Goal: Transaction & Acquisition: Book appointment/travel/reservation

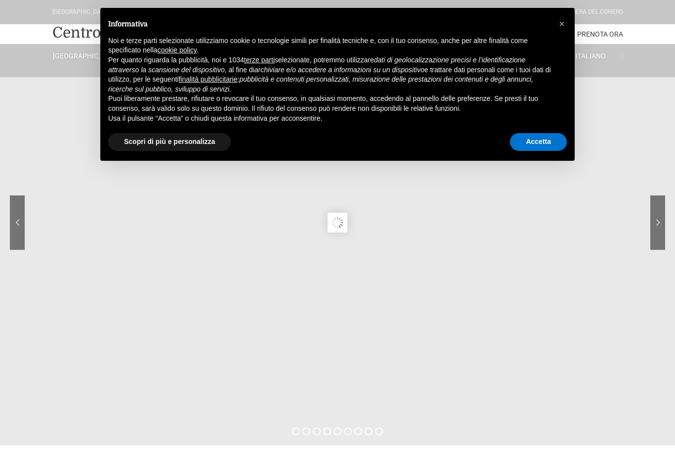
click at [562, 26] on span "×" at bounding box center [562, 23] width 6 height 11
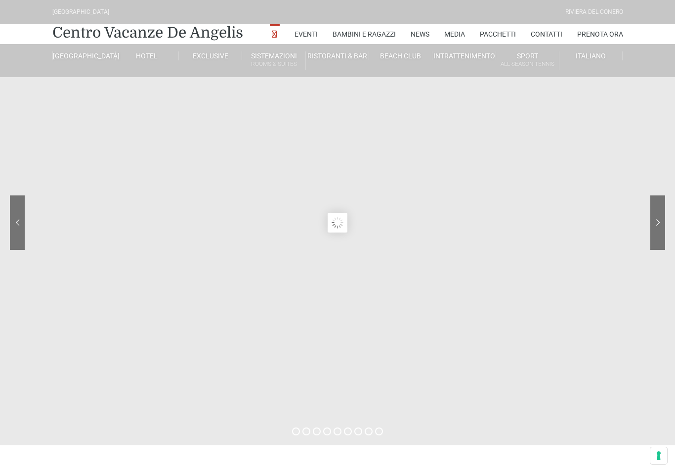
click at [561, 24] on link "Contatti" at bounding box center [547, 34] width 32 height 20
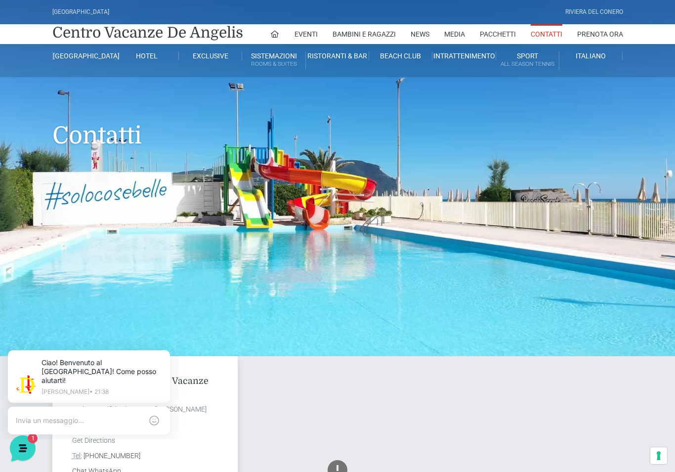
click at [512, 35] on link "Pacchetti" at bounding box center [498, 34] width 36 height 20
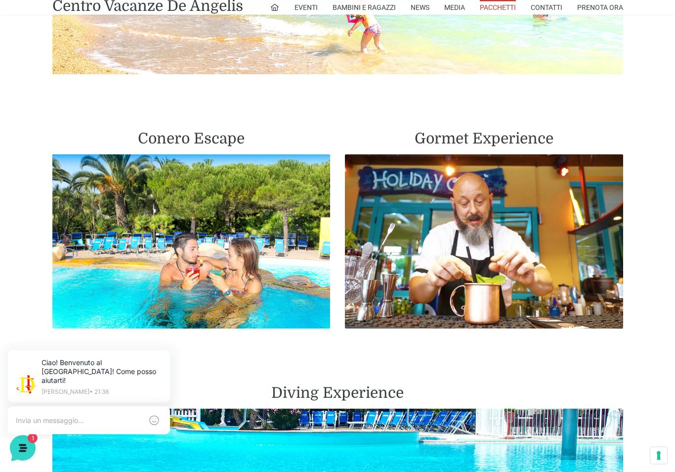
scroll to position [1275, 0]
click at [96, 188] on img at bounding box center [191, 241] width 278 height 174
click at [206, 143] on h2 "Conero Escape" at bounding box center [191, 139] width 278 height 18
click at [214, 221] on img at bounding box center [191, 241] width 278 height 174
click at [211, 236] on img at bounding box center [191, 241] width 278 height 174
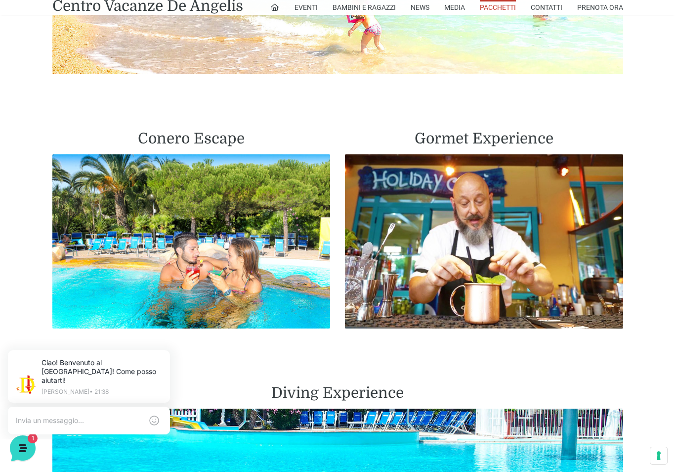
click at [211, 251] on img at bounding box center [191, 241] width 278 height 174
click at [221, 136] on h2 "Conero Escape" at bounding box center [191, 139] width 278 height 18
click at [223, 259] on img at bounding box center [191, 241] width 278 height 174
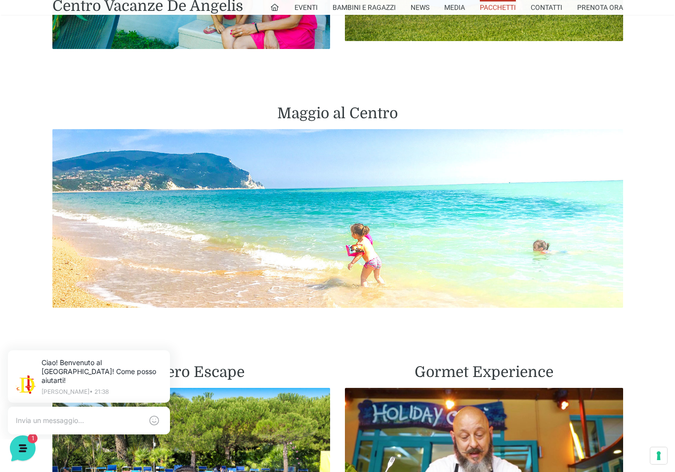
scroll to position [1007, 0]
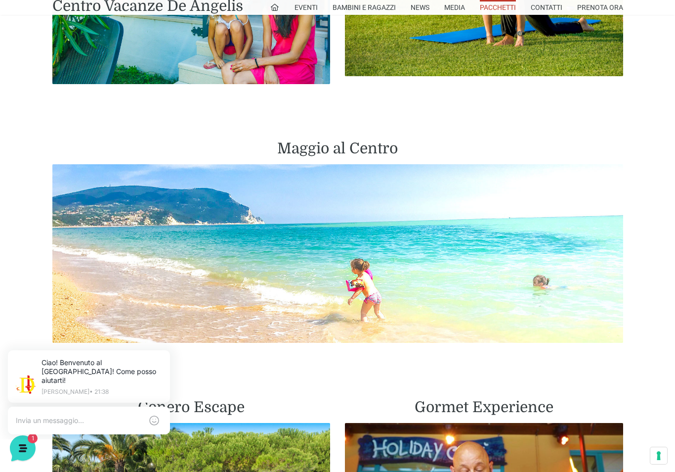
click at [332, 263] on img at bounding box center [337, 253] width 571 height 178
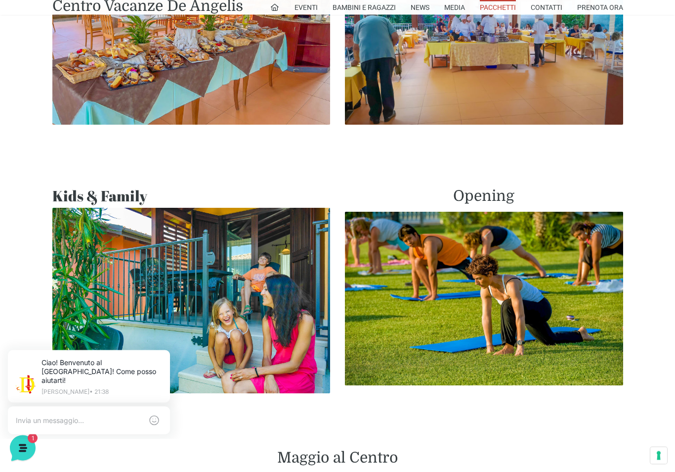
scroll to position [698, 0]
click at [452, 298] on img at bounding box center [484, 299] width 278 height 174
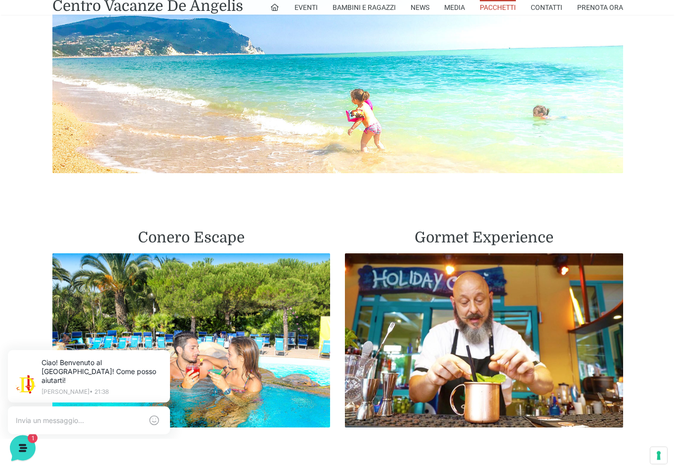
scroll to position [1177, 0]
click at [268, 316] on img at bounding box center [191, 340] width 278 height 174
click at [265, 321] on img at bounding box center [191, 340] width 278 height 174
click at [260, 331] on img at bounding box center [191, 340] width 278 height 174
click at [260, 332] on img at bounding box center [191, 340] width 278 height 174
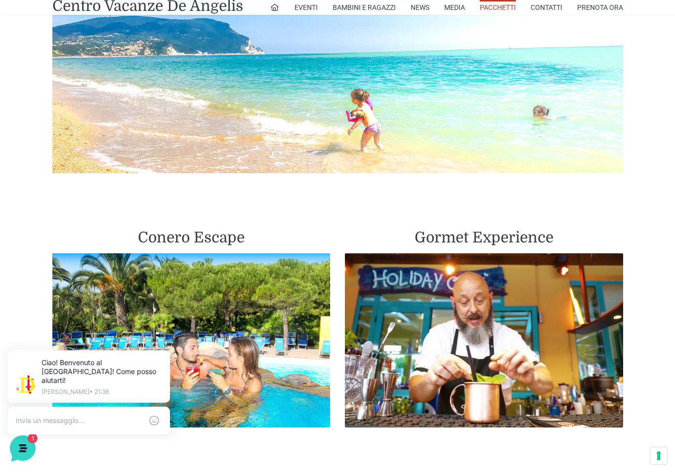
click at [260, 336] on img at bounding box center [191, 340] width 278 height 174
click at [260, 334] on img at bounding box center [191, 340] width 278 height 174
click at [256, 327] on img at bounding box center [191, 340] width 278 height 174
click at [225, 239] on h2 "Conero Escape" at bounding box center [191, 237] width 278 height 18
click at [223, 239] on h2 "Conero Escape" at bounding box center [191, 237] width 278 height 18
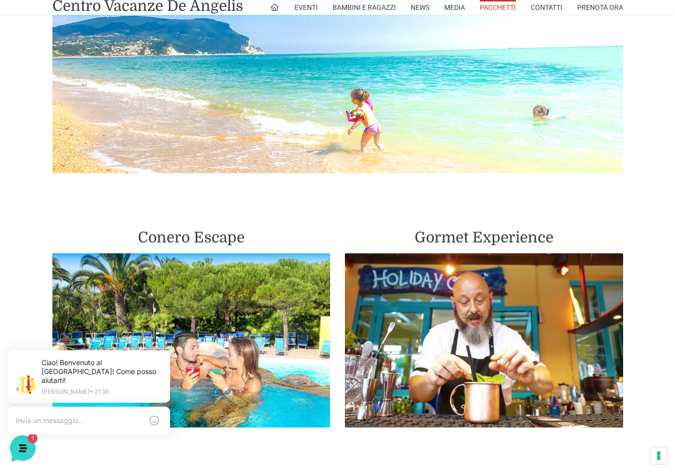
click at [226, 312] on img at bounding box center [191, 340] width 278 height 174
click at [227, 322] on img at bounding box center [191, 340] width 278 height 174
click at [226, 338] on img at bounding box center [191, 340] width 278 height 174
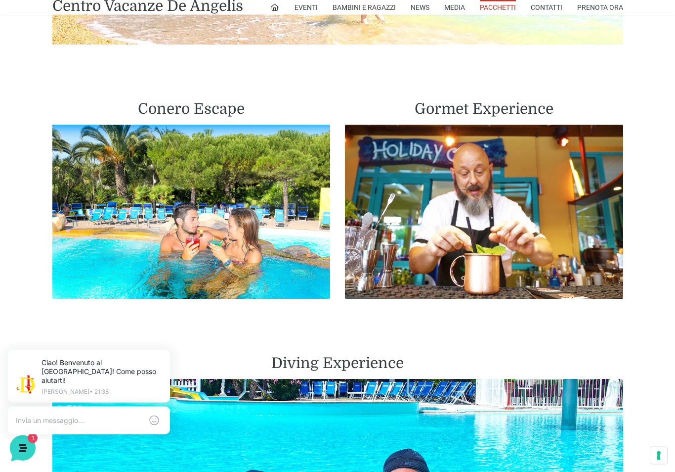
click at [232, 226] on img at bounding box center [191, 212] width 278 height 174
click at [229, 232] on img at bounding box center [191, 212] width 278 height 174
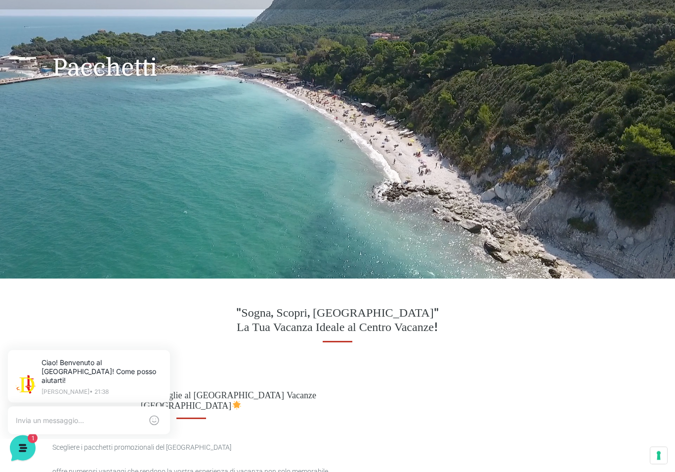
scroll to position [0, 0]
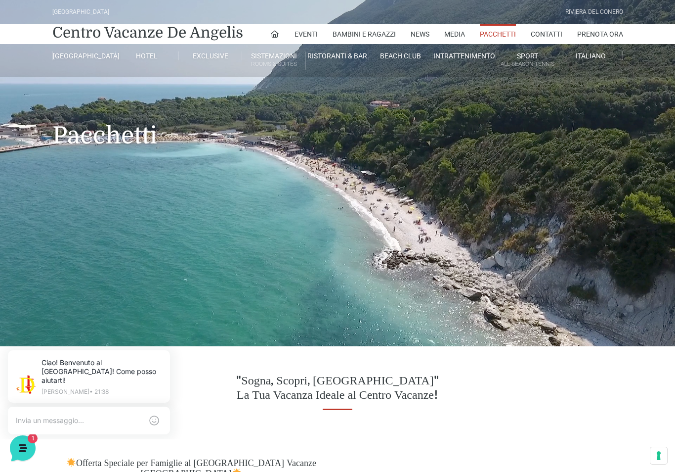
click at [315, 284] on link "Monolocale Piano terra" at bounding box center [309, 282] width 99 height 17
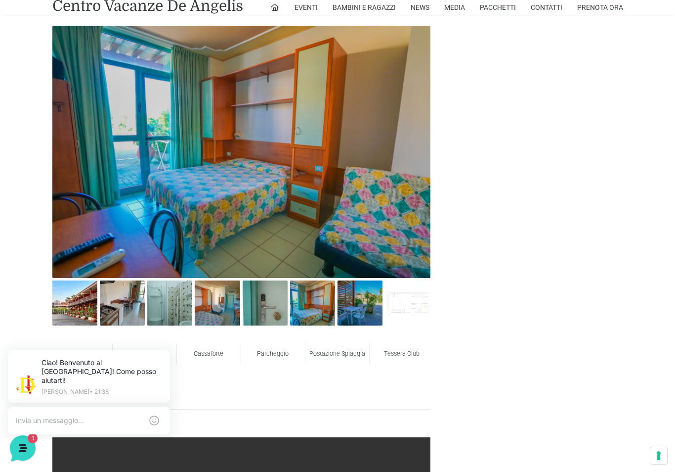
scroll to position [499, 0]
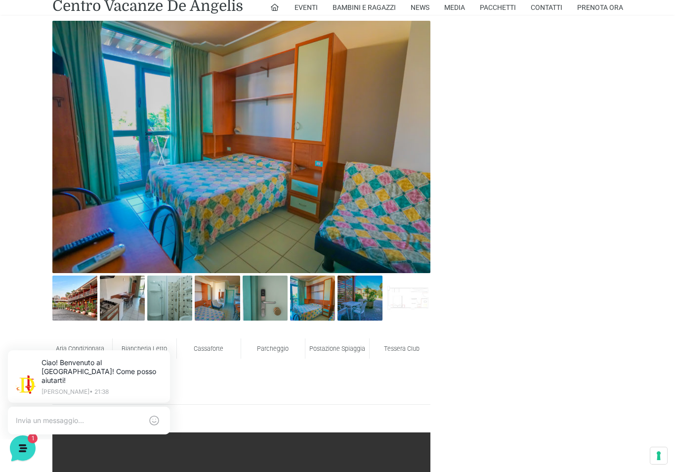
click at [112, 304] on img at bounding box center [122, 297] width 45 height 45
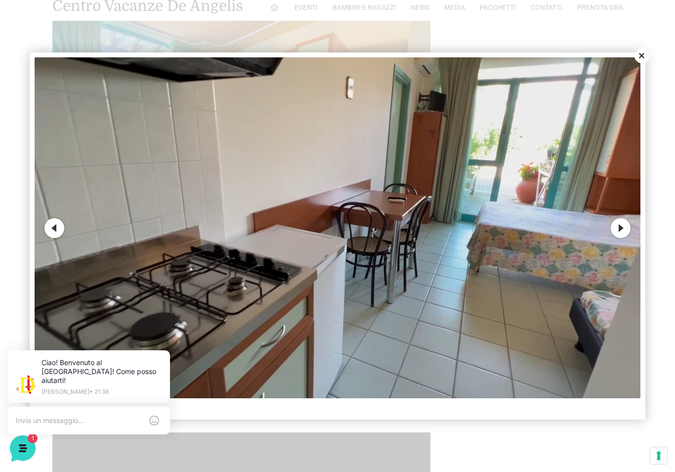
click at [642, 63] on button "Close" at bounding box center [642, 55] width 15 height 15
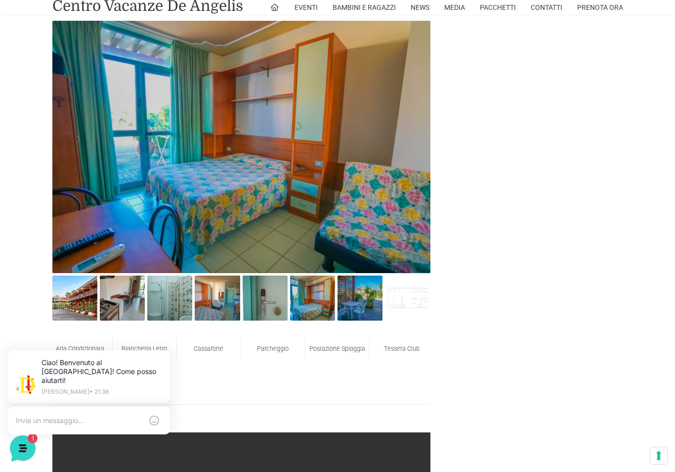
click at [234, 299] on img at bounding box center [217, 297] width 45 height 45
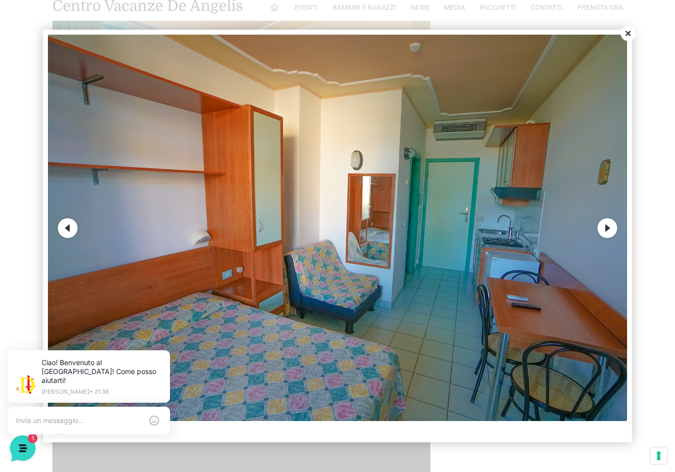
scroll to position [0, 0]
click at [609, 238] on button "Next" at bounding box center [608, 228] width 20 height 20
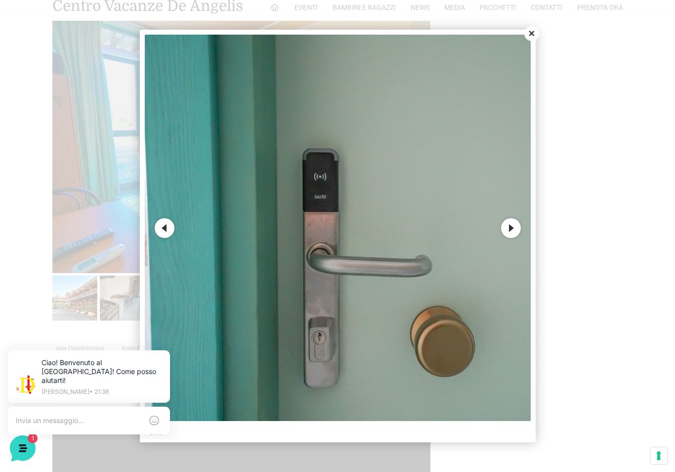
click at [510, 236] on button "Next" at bounding box center [511, 228] width 20 height 20
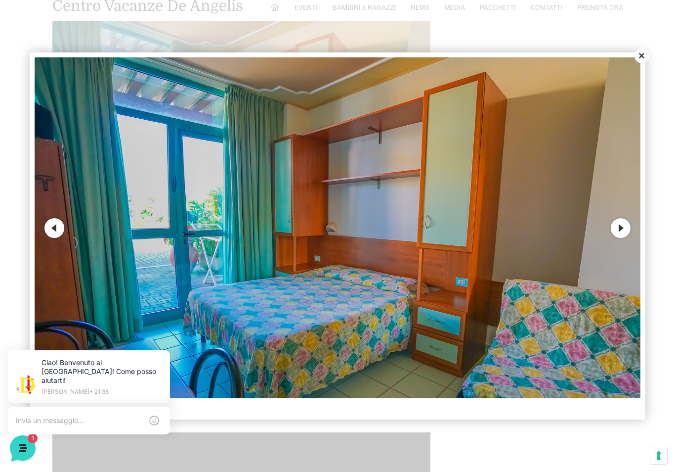
click at [623, 247] on img at bounding box center [338, 227] width 606 height 341
click at [623, 238] on button "Next" at bounding box center [621, 228] width 20 height 20
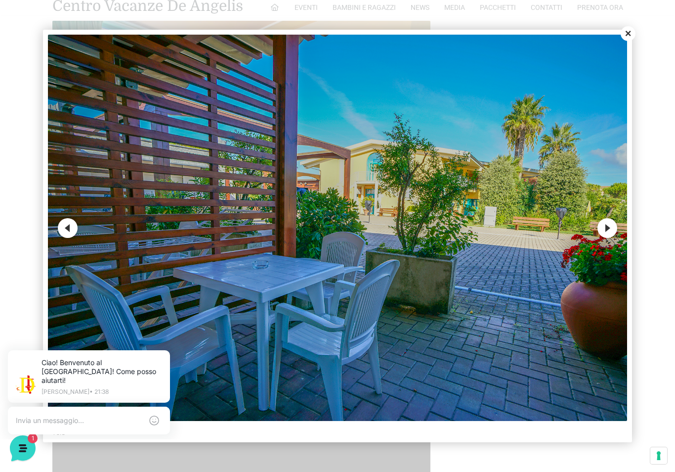
click at [625, 41] on button "Close" at bounding box center [628, 33] width 15 height 15
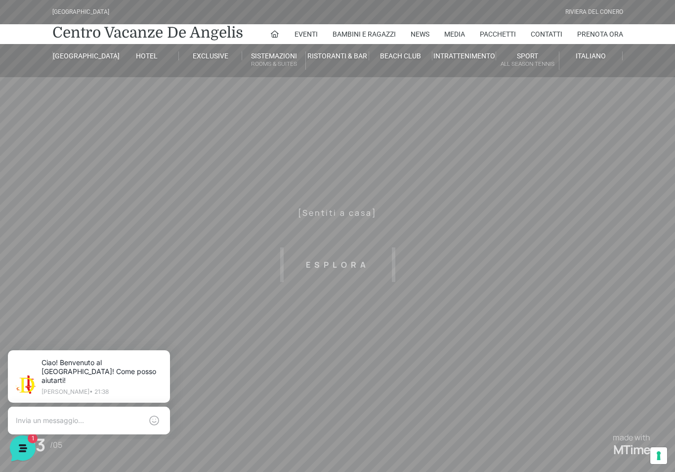
click at [137, 120] on link "Camera Suite H" at bounding box center [182, 118] width 99 height 17
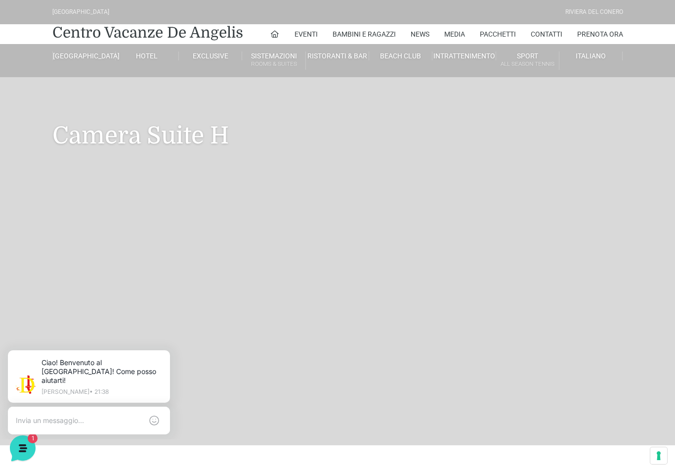
click at [609, 31] on link "Prenota Ora" at bounding box center [600, 34] width 46 height 20
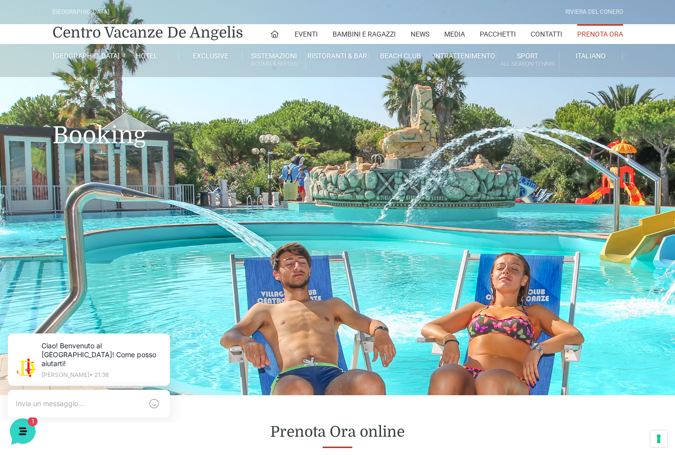
click at [270, 30] on icon at bounding box center [274, 34] width 9 height 9
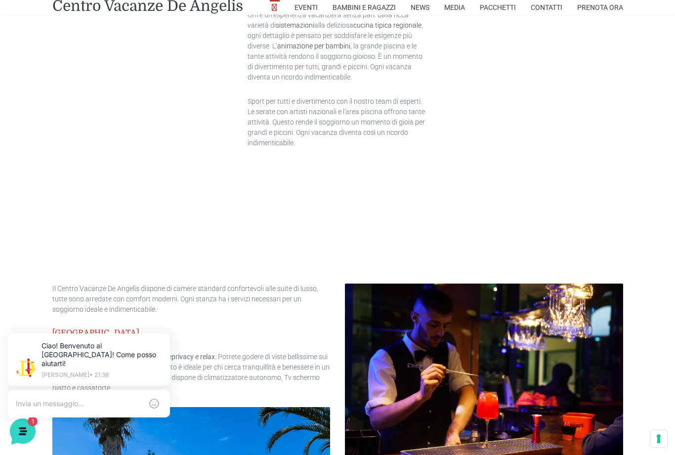
scroll to position [830, 0]
